Goal: Information Seeking & Learning: Learn about a topic

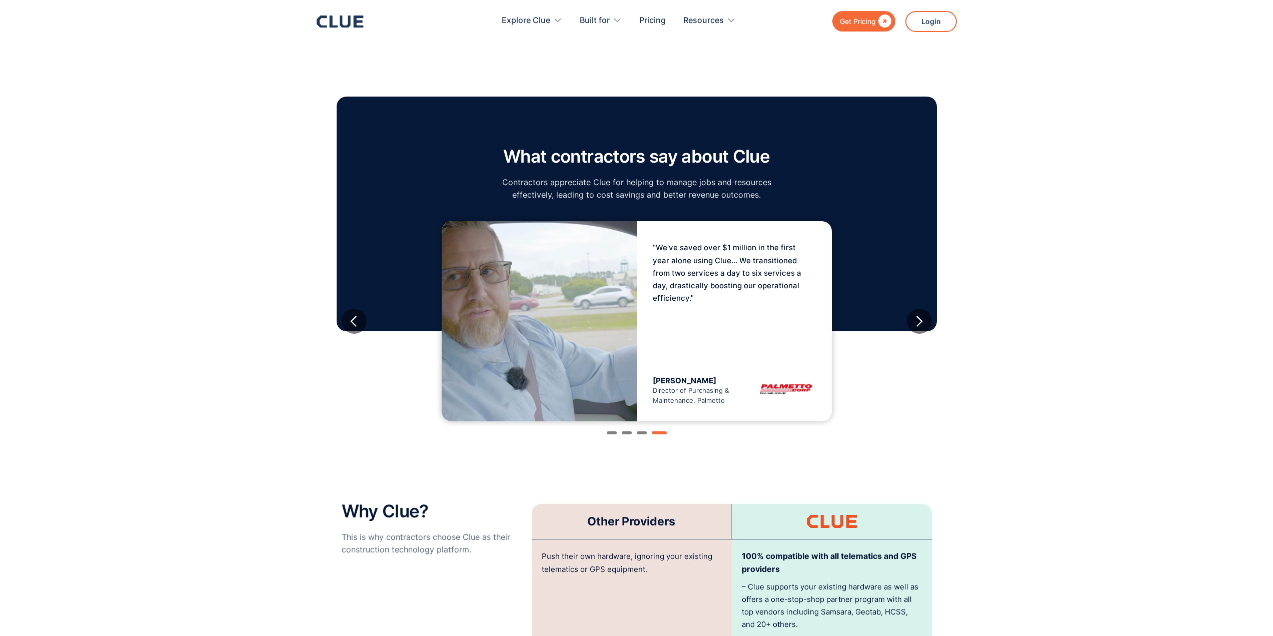
scroll to position [1601, 0]
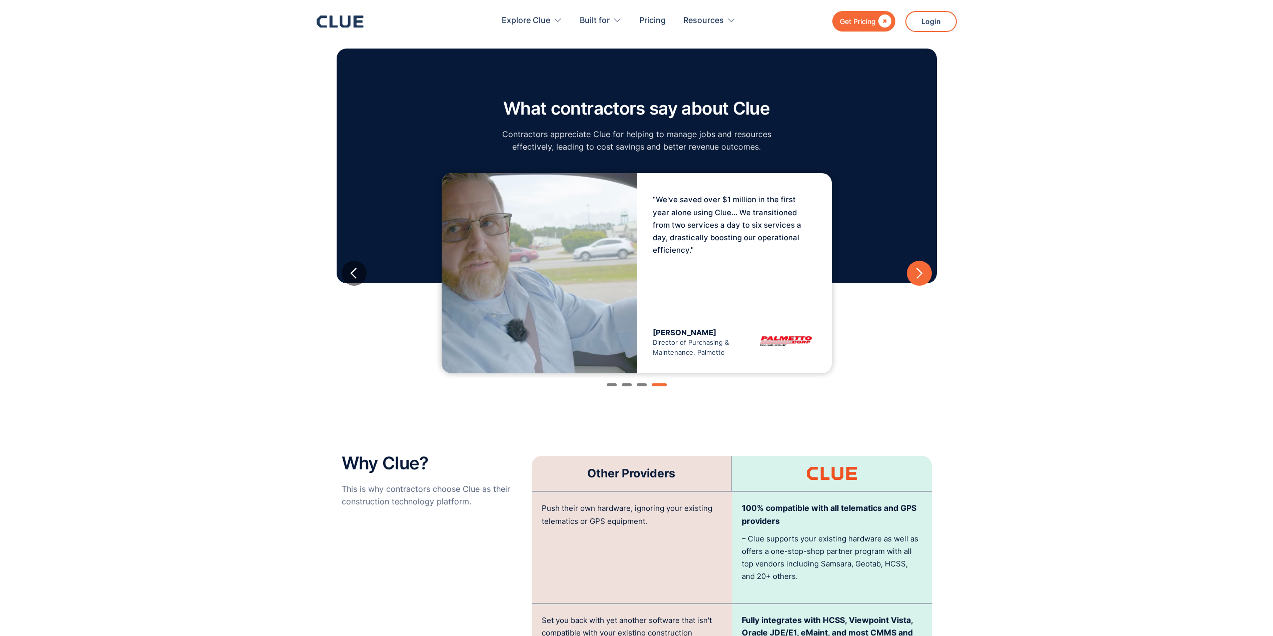
click at [919, 267] on div "next slide" at bounding box center [919, 273] width 13 height 13
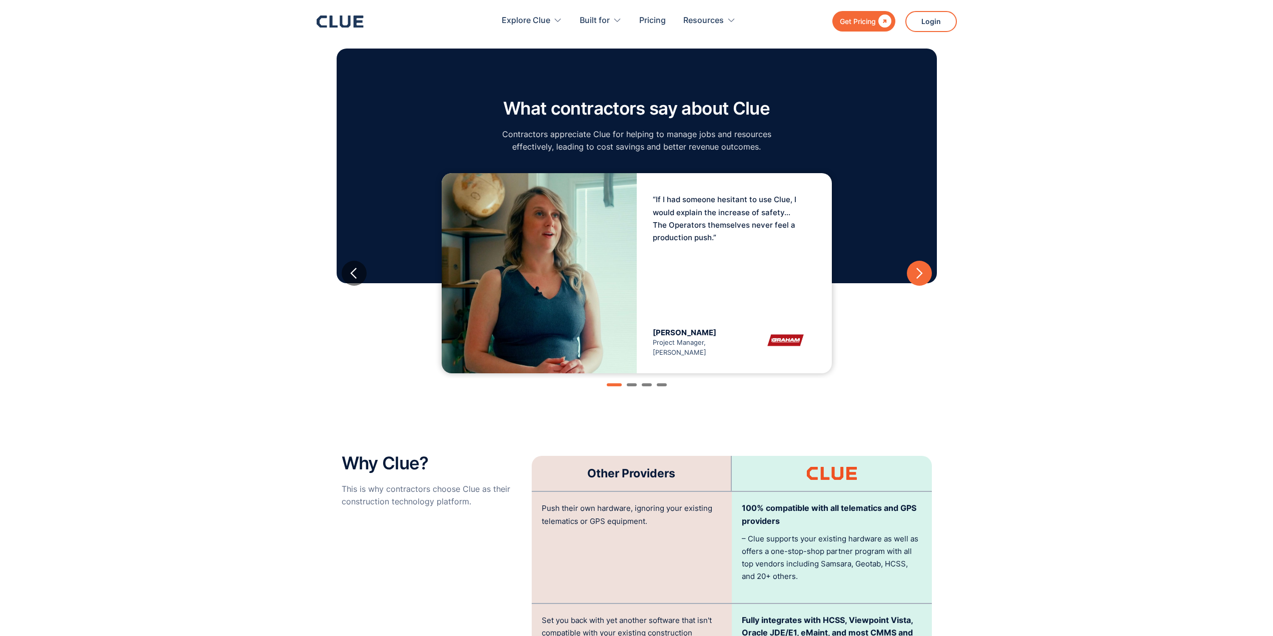
click at [919, 267] on div "next slide" at bounding box center [919, 273] width 13 height 13
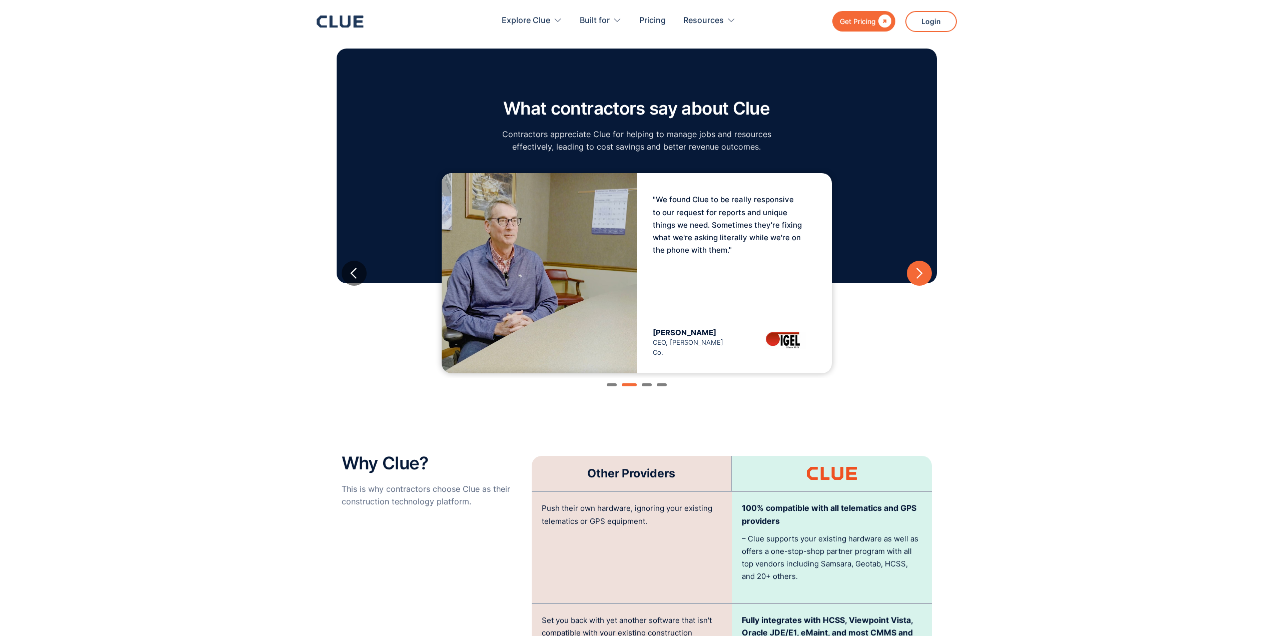
click at [919, 267] on div "next slide" at bounding box center [919, 273] width 13 height 13
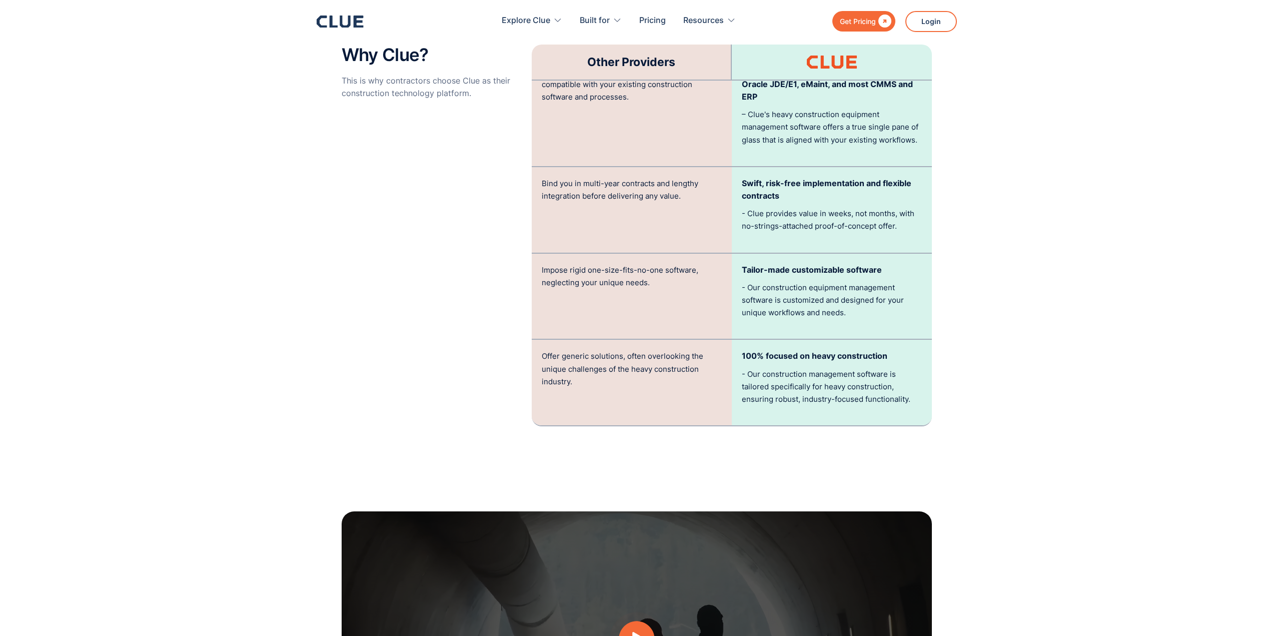
scroll to position [2151, 0]
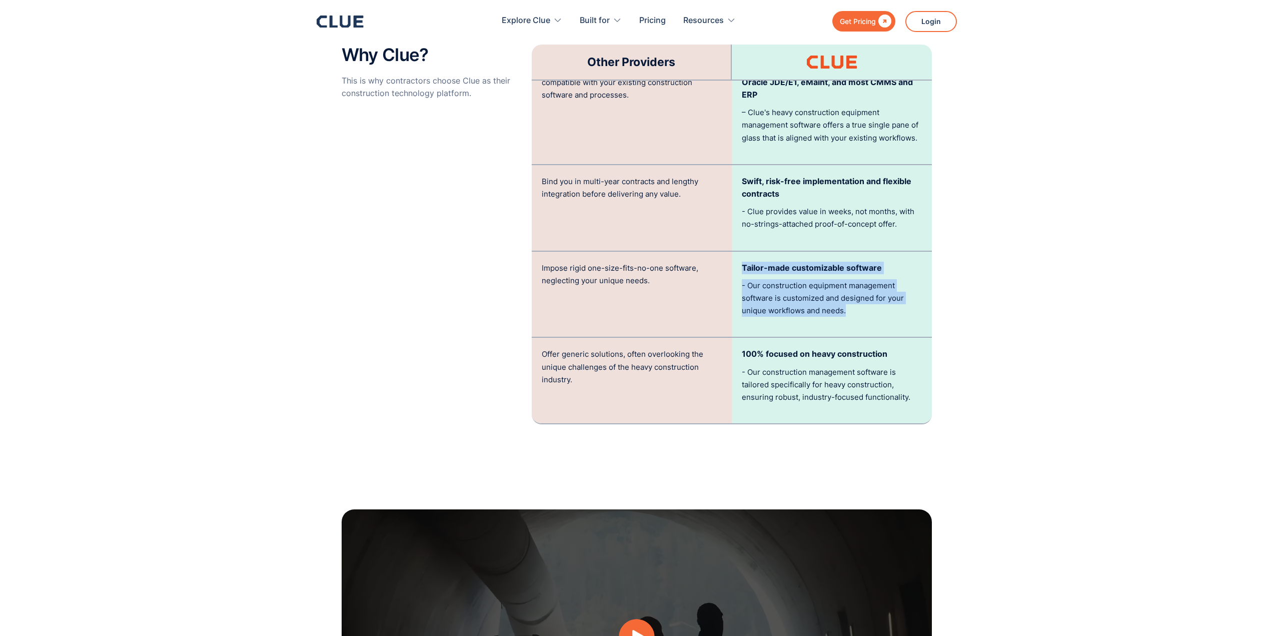
drag, startPoint x: 741, startPoint y: 248, endPoint x: 914, endPoint y: 296, distance: 180.1
click at [914, 296] on div "Tailor-made customizable software - Our construction equipment management softw…" at bounding box center [832, 295] width 200 height 86
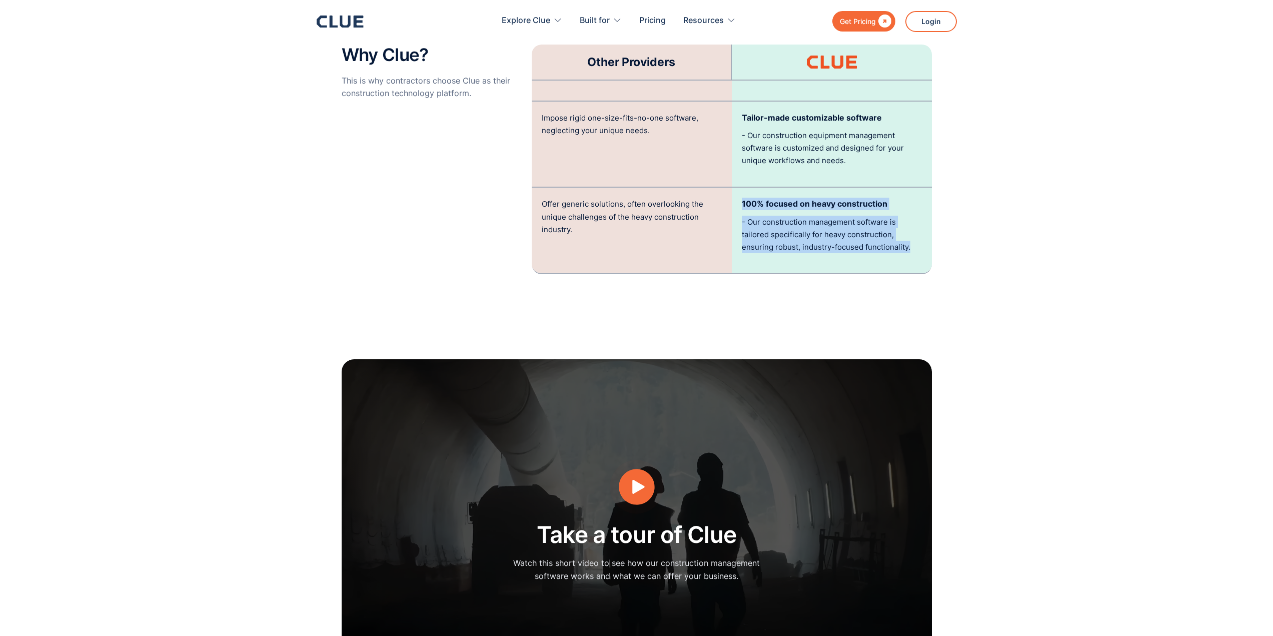
drag, startPoint x: 743, startPoint y: 185, endPoint x: 920, endPoint y: 232, distance: 182.8
click at [920, 232] on div "100% focused on heavy construction - Our construction management software is ta…" at bounding box center [832, 231] width 200 height 86
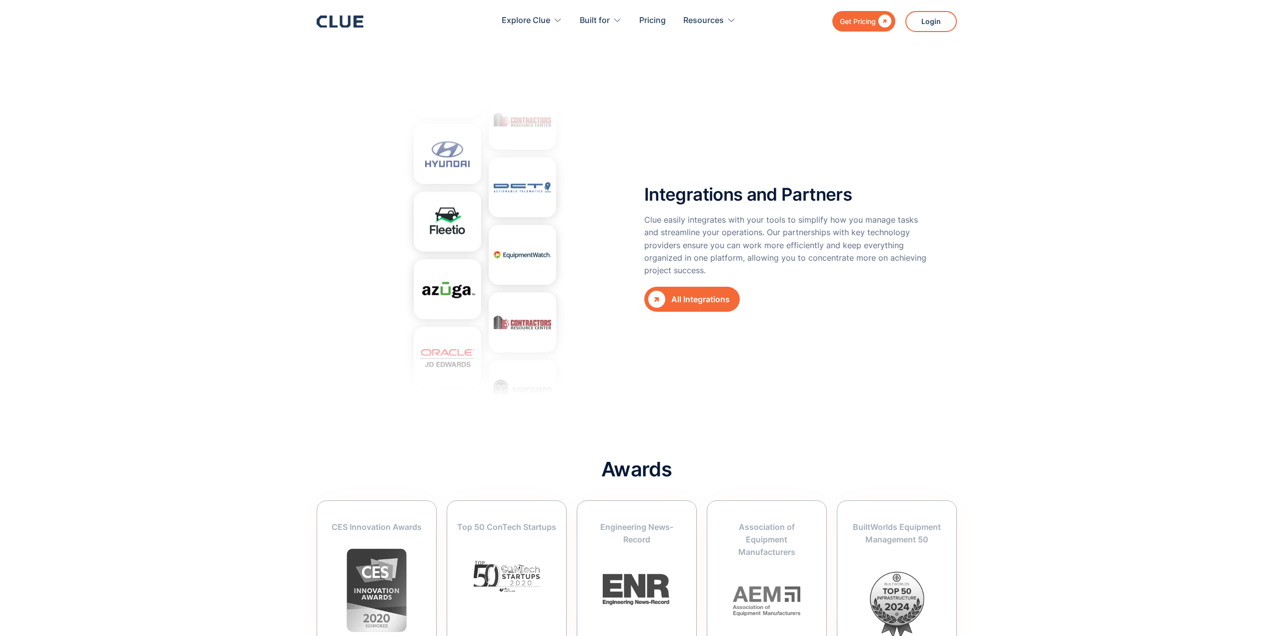
scroll to position [3552, 0]
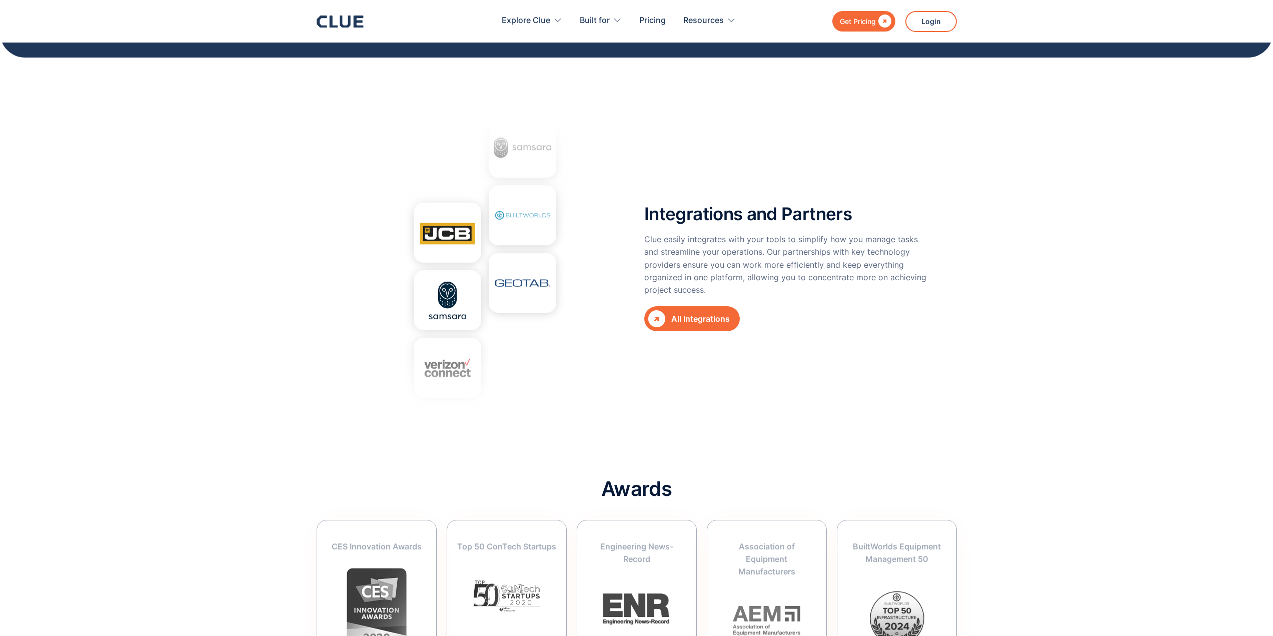
click at [700, 313] on div "All Integrations" at bounding box center [700, 319] width 59 height 13
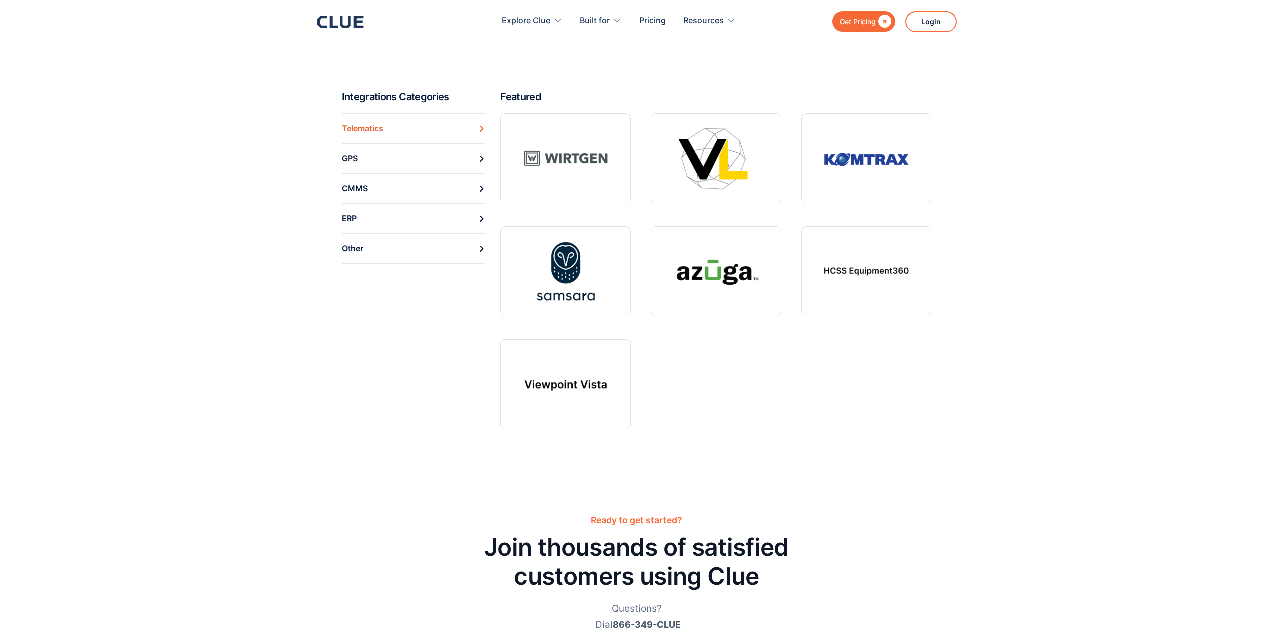
click at [444, 129] on link "Telematics" at bounding box center [414, 128] width 144 height 30
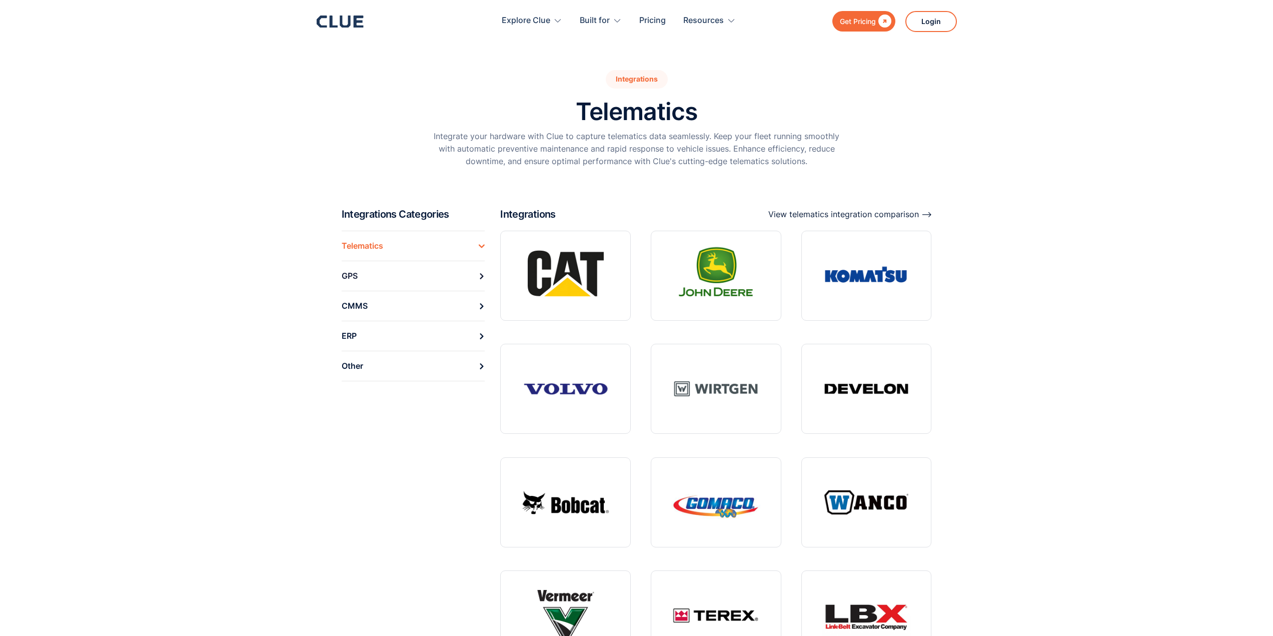
click at [853, 214] on div "View telematics integration comparison ⟶" at bounding box center [851, 214] width 164 height 13
click at [812, 213] on div "View telematics integration comparison ⟶" at bounding box center [851, 214] width 164 height 13
click at [351, 272] on div "GPS" at bounding box center [350, 276] width 16 height 16
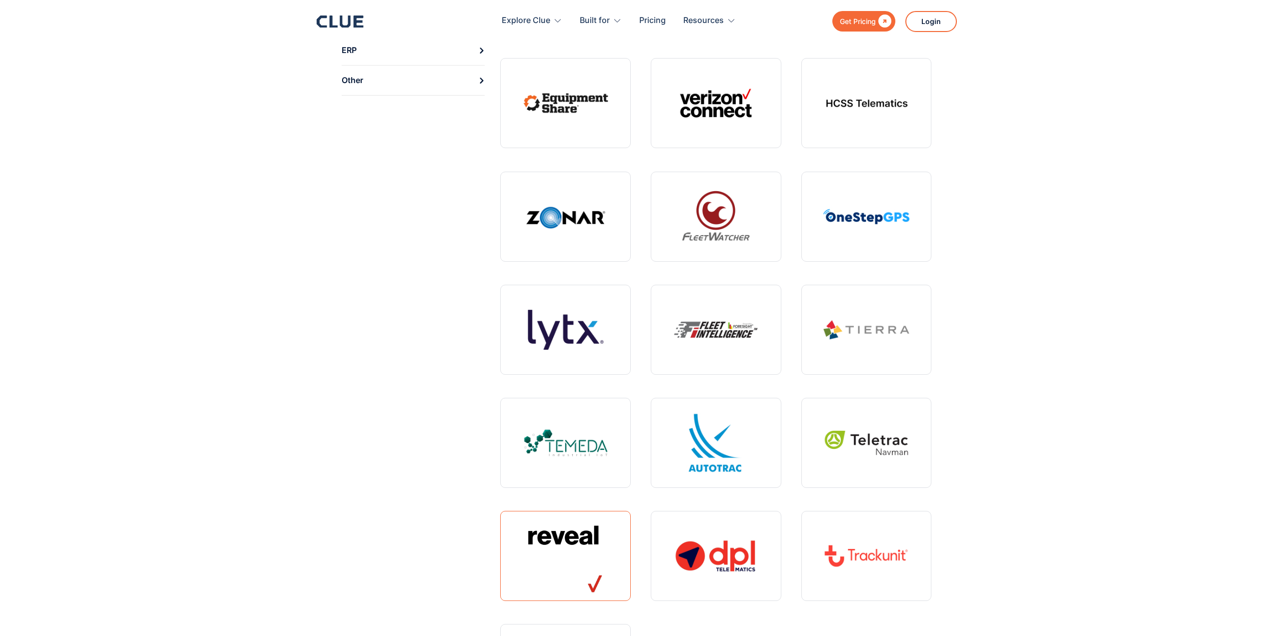
scroll to position [200, 0]
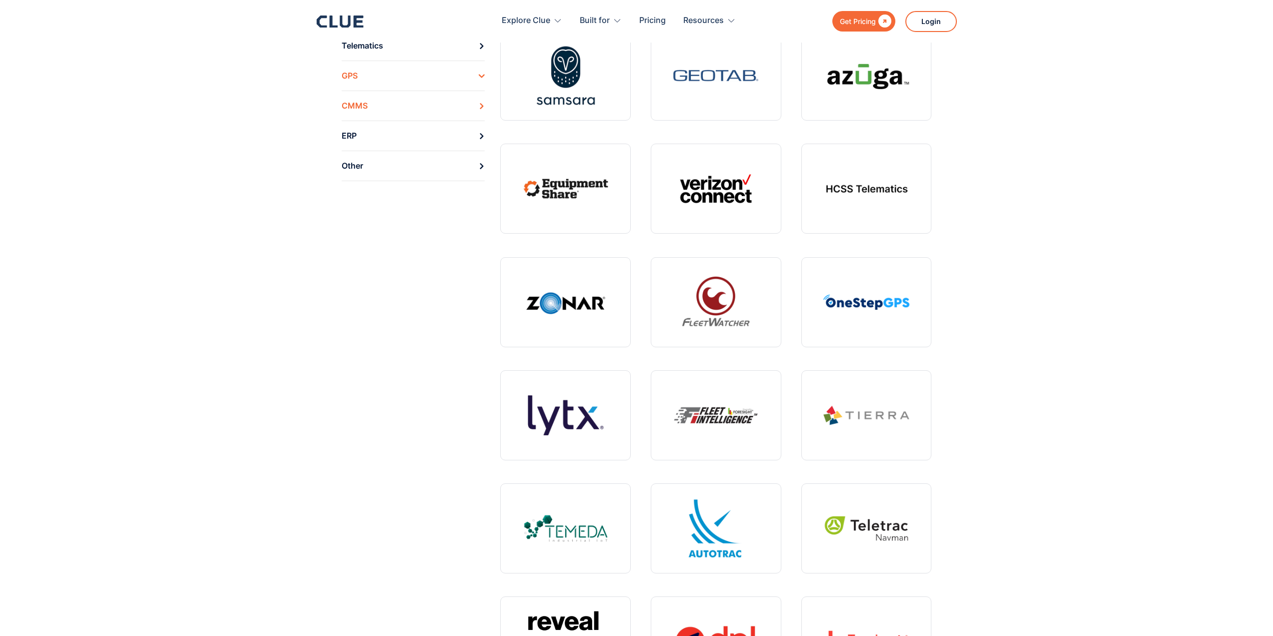
click at [401, 115] on link "CMMS" at bounding box center [414, 106] width 144 height 30
click at [370, 137] on link "ERP" at bounding box center [414, 136] width 144 height 30
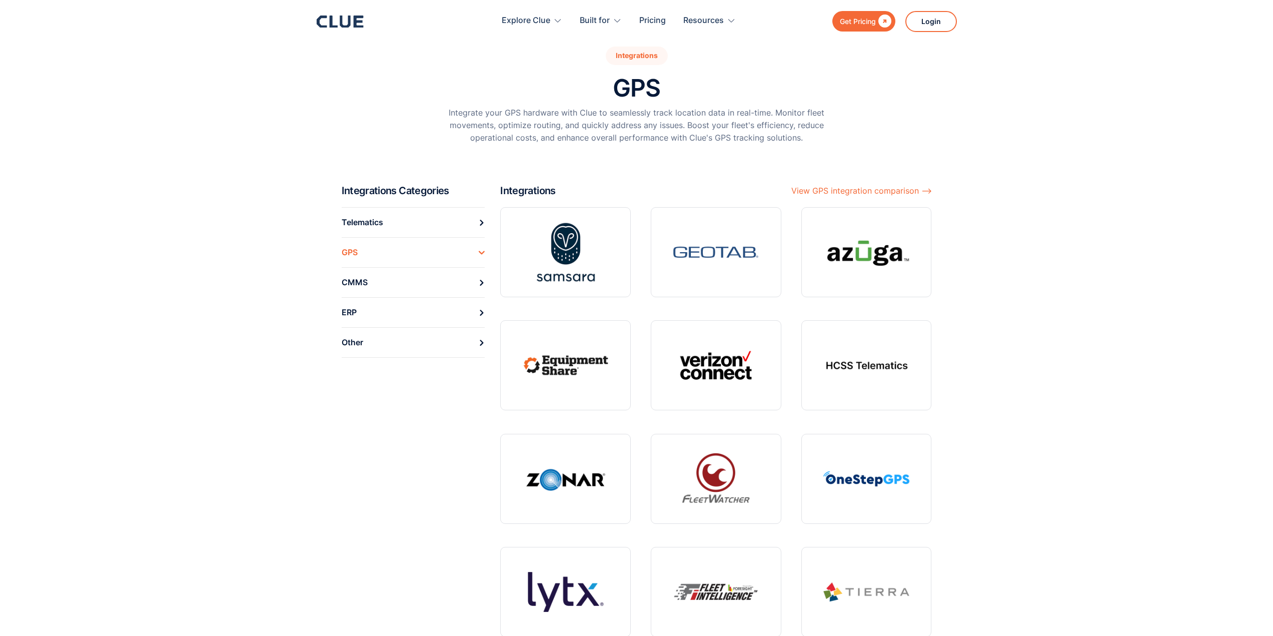
scroll to position [0, 0]
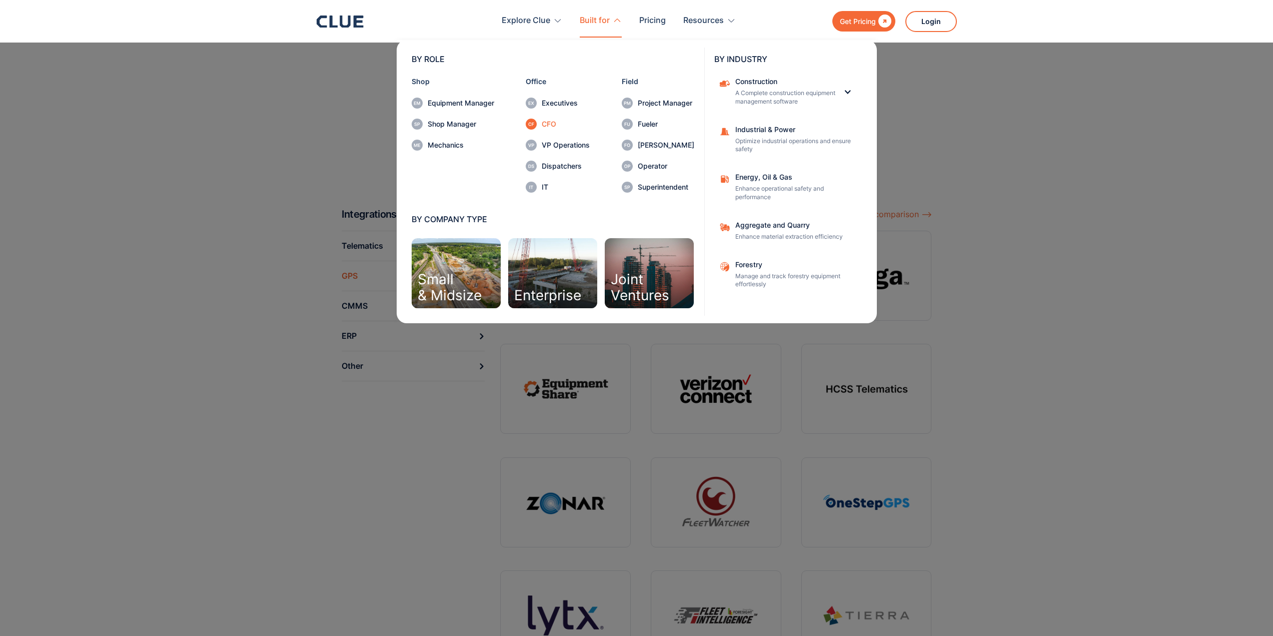
click at [551, 124] on div "CFO" at bounding box center [566, 124] width 48 height 7
click at [556, 105] on div "Executives" at bounding box center [566, 103] width 48 height 7
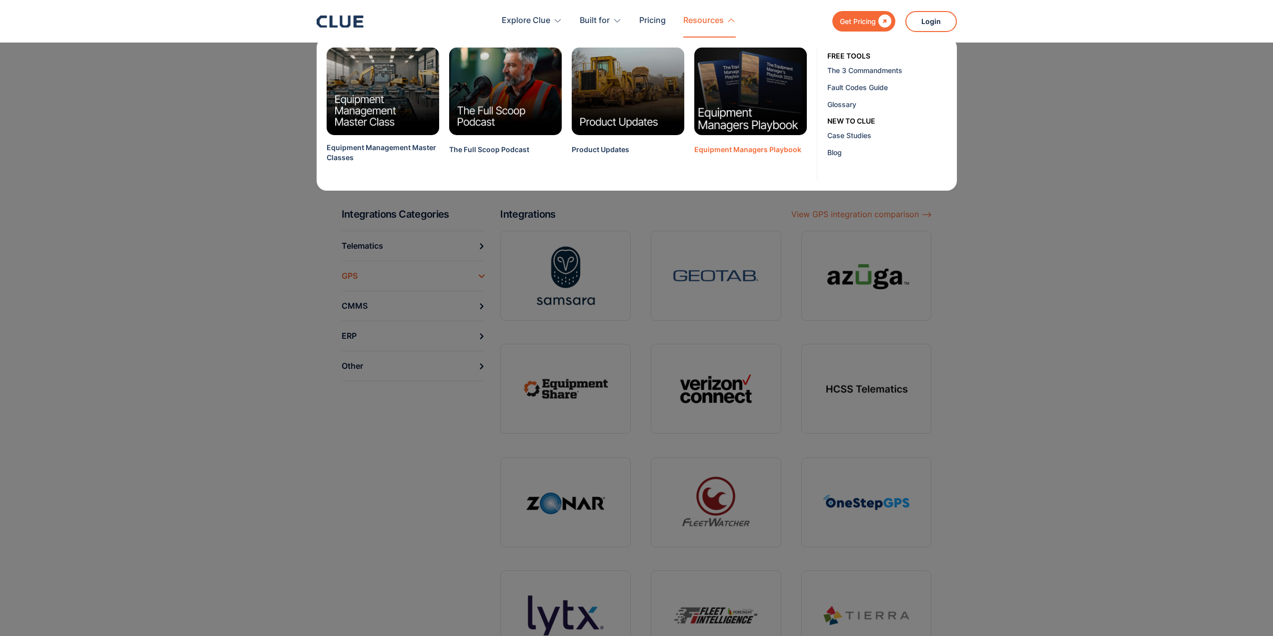
click at [748, 94] on img at bounding box center [750, 91] width 124 height 97
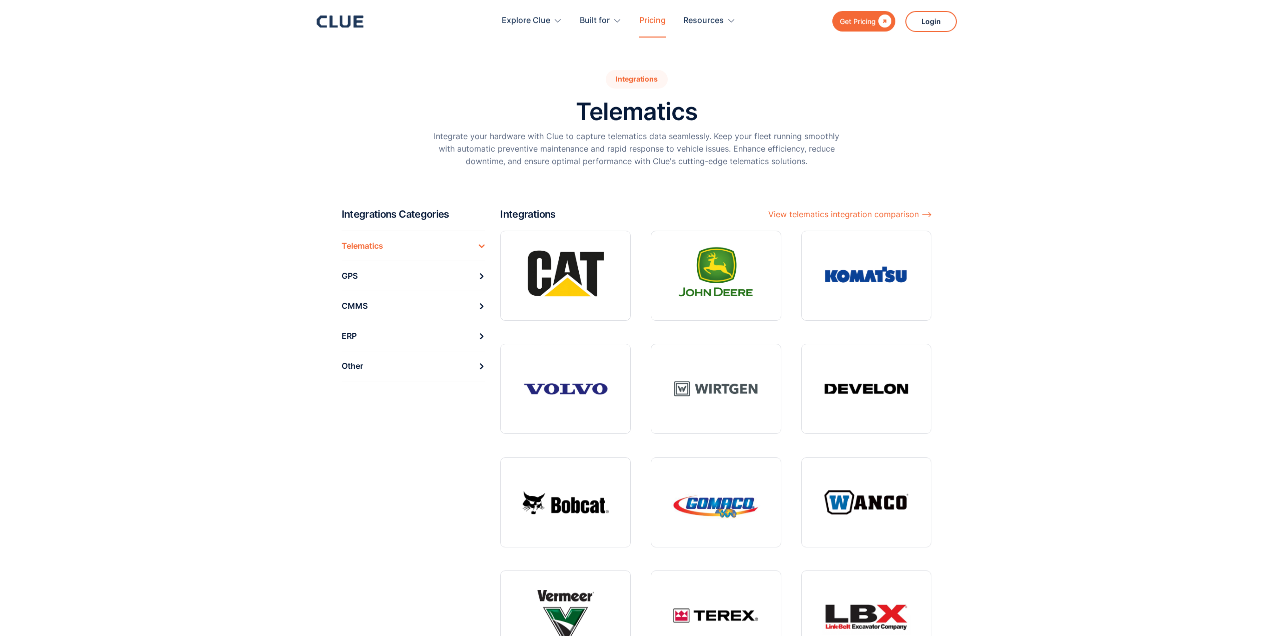
click at [658, 17] on link "Pricing" at bounding box center [652, 21] width 27 height 32
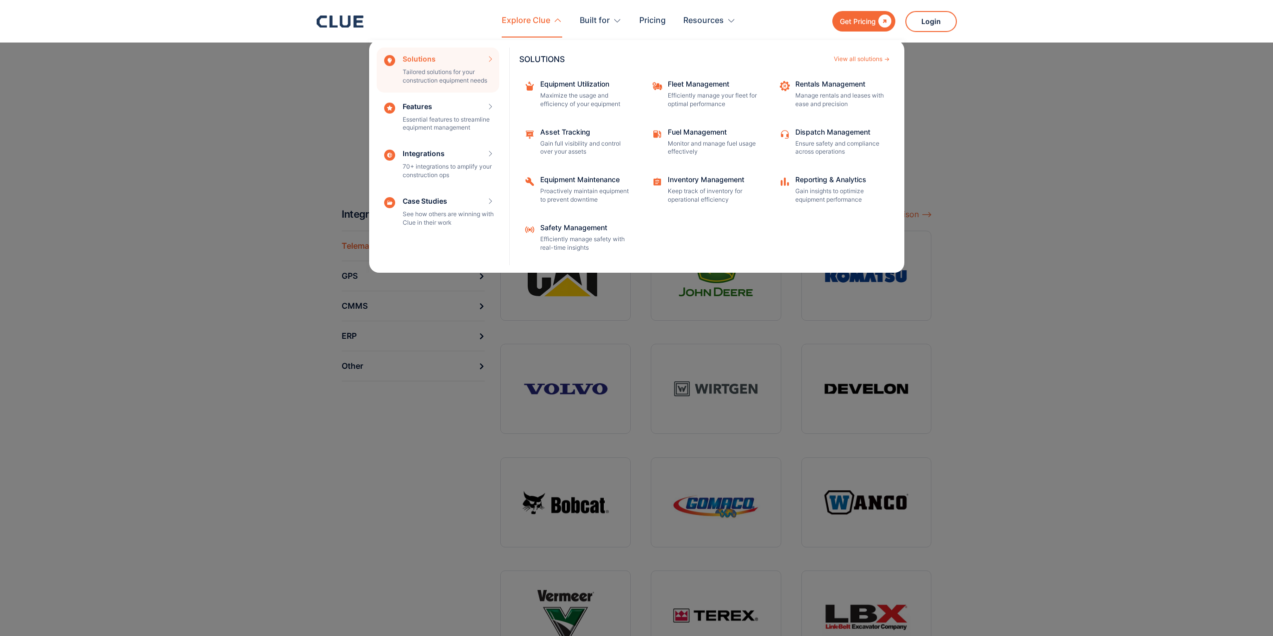
click at [523, 16] on div "Explore Clue" at bounding box center [526, 21] width 49 height 32
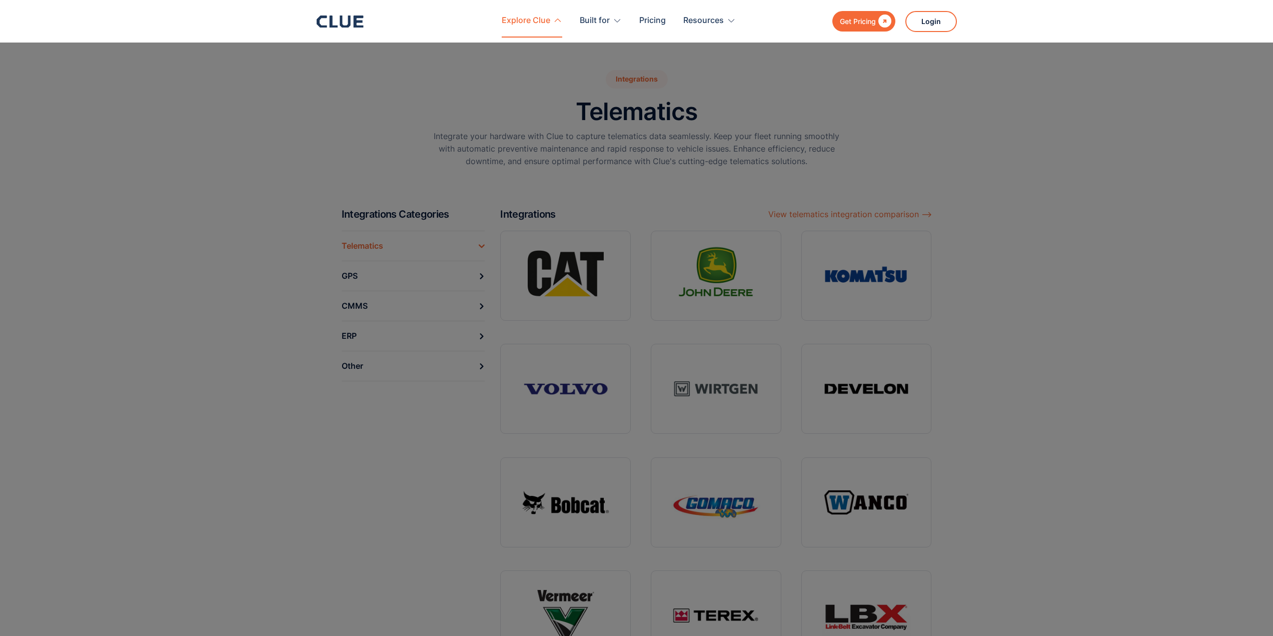
click at [542, 21] on div "Explore Clue" at bounding box center [526, 21] width 49 height 32
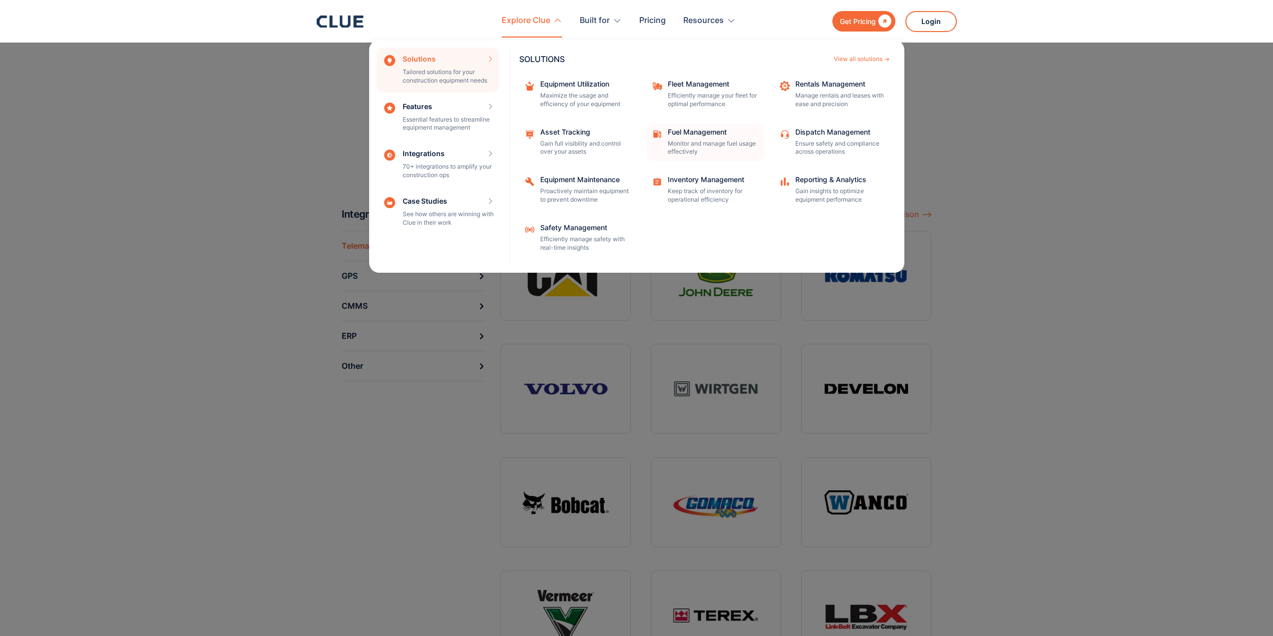
click at [693, 131] on div "Fuel Management" at bounding box center [713, 132] width 90 height 7
